Goal: Obtain resource: Download file/media

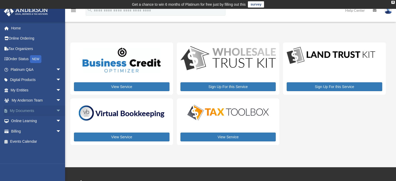
click at [25, 109] on link "My Documents arrow_drop_down" at bounding box center [36, 110] width 65 height 10
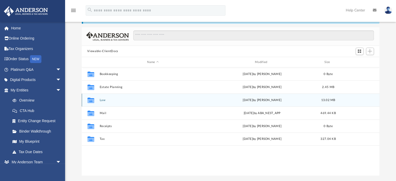
scroll to position [32, 0]
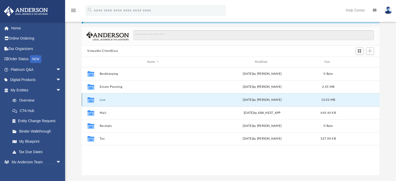
click at [101, 99] on button "Law" at bounding box center [152, 99] width 107 height 3
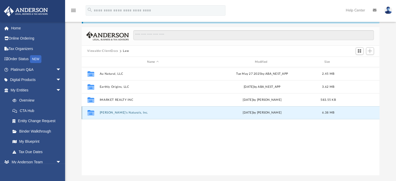
click at [113, 114] on button "Lola's Naturals, Inc." at bounding box center [152, 112] width 107 height 3
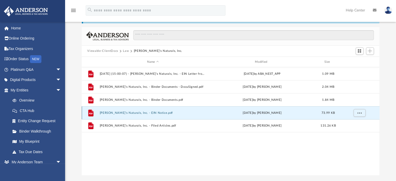
click at [141, 111] on button "Lola's Naturals, Inc. - EIN Notice.pdf" at bounding box center [152, 112] width 107 height 3
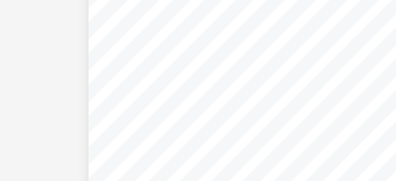
click at [137, 69] on div "Document Viewer" at bounding box center [231, 111] width 298 height 141
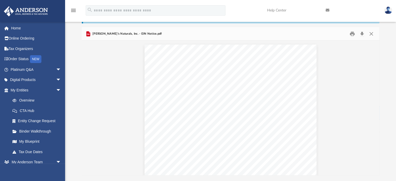
click at [109, 34] on span "Lola's Naturals, Inc. - EIN Notice.pdf" at bounding box center [126, 33] width 71 height 5
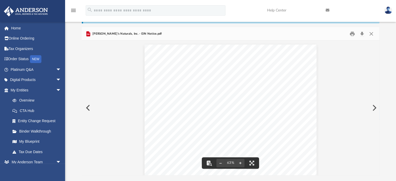
click at [86, 109] on button "Preview" at bounding box center [87, 107] width 11 height 15
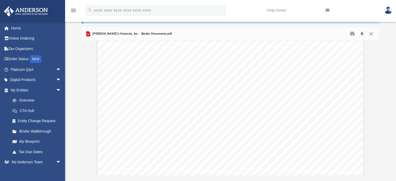
scroll to position [2575, 0]
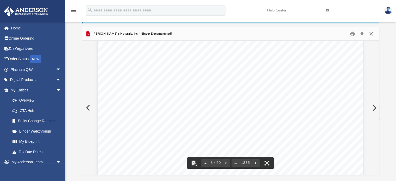
click at [372, 33] on button "Close" at bounding box center [370, 34] width 9 height 8
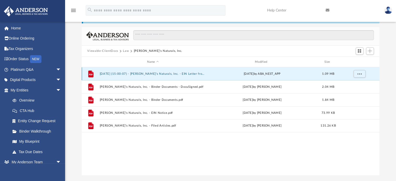
click at [180, 73] on button "2025.05.22 (15:00:07) - Lola's Naturals, Inc. - EIN Letter from IRS.pdf" at bounding box center [152, 73] width 107 height 3
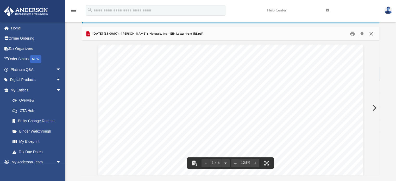
click at [370, 34] on button "Close" at bounding box center [370, 34] width 9 height 8
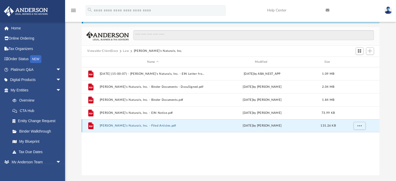
click at [125, 126] on button "Lola's Naturals, Inc. - Filed Articles.pdf" at bounding box center [152, 125] width 107 height 3
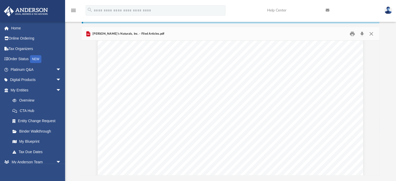
scroll to position [15, 0]
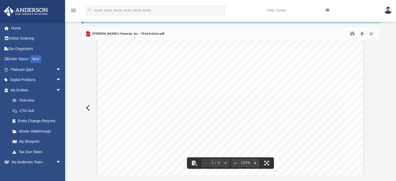
click at [374, 33] on button "Close" at bounding box center [370, 34] width 9 height 8
